Goal: Information Seeking & Learning: Learn about a topic

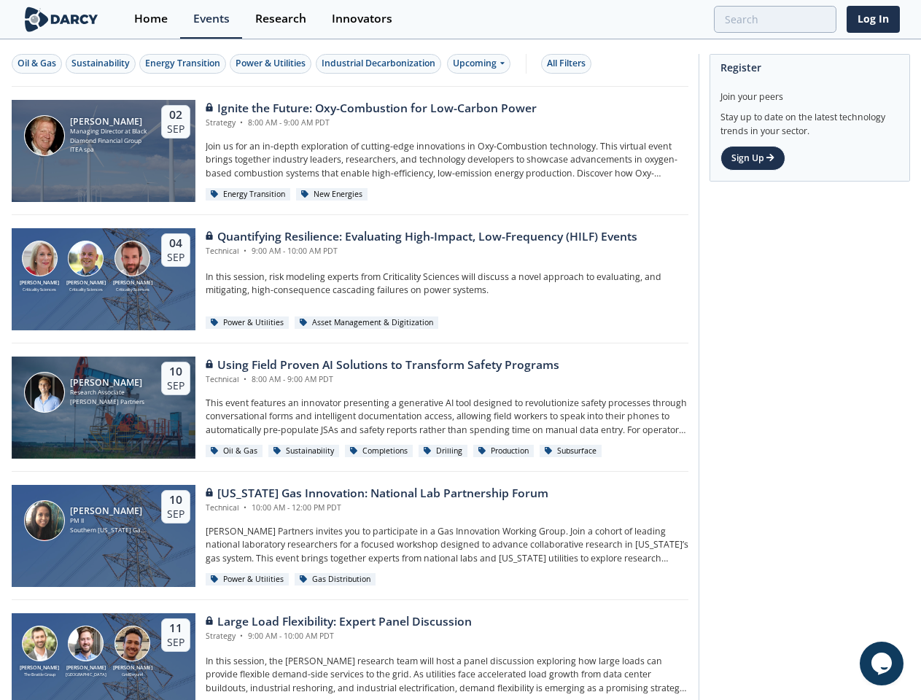
click at [460, 350] on div "[PERSON_NAME] Research Associate [PERSON_NAME] Partners [DATE] Using Field Prov…" at bounding box center [350, 407] width 676 height 128
click at [37, 63] on div "Oil & Gas" at bounding box center [36, 63] width 39 height 13
click at [101, 63] on div "Sustainability" at bounding box center [100, 63] width 58 height 13
click at [184, 63] on div "Energy Transition" at bounding box center [182, 63] width 75 height 13
click at [273, 63] on div "Power & Utilities" at bounding box center [270, 63] width 70 height 13
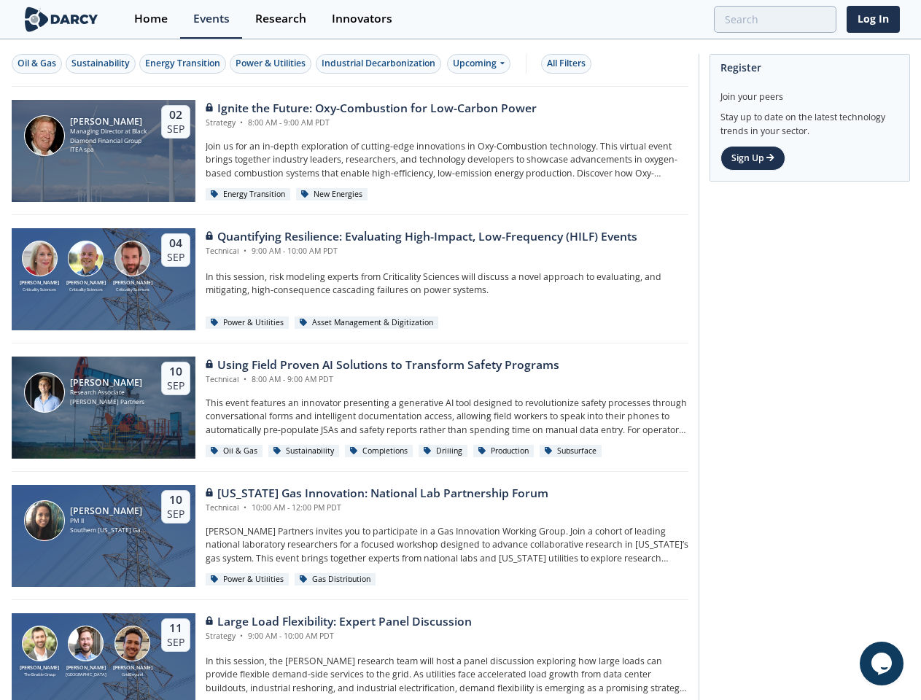
click at [380, 63] on div "Industrial Decarbonization" at bounding box center [378, 63] width 114 height 13
click at [482, 63] on div "Upcoming" at bounding box center [478, 64] width 63 height 20
click at [570, 63] on div "All Filters" at bounding box center [566, 63] width 39 height 13
click at [881, 663] on icon "Chat widget" at bounding box center [881, 663] width 20 height 22
